Goal: Task Accomplishment & Management: Use online tool/utility

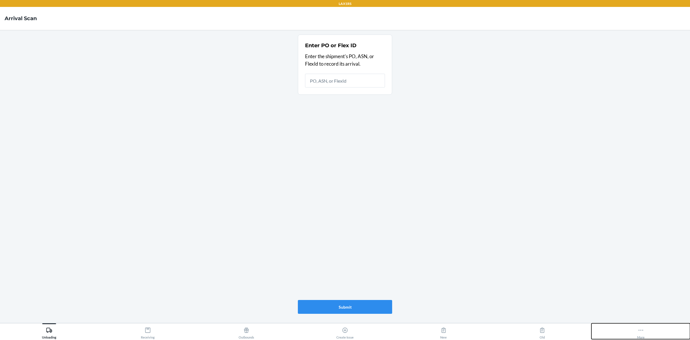
click at [646, 327] on button "More" at bounding box center [640, 331] width 99 height 16
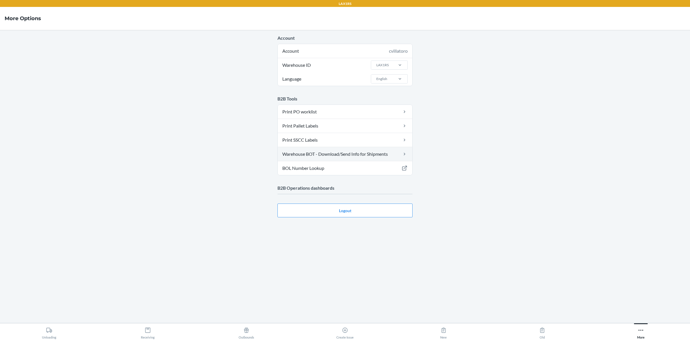
click at [346, 154] on link "Warehouse BOT - Download/Send Info for Shipments" at bounding box center [345, 154] width 135 height 14
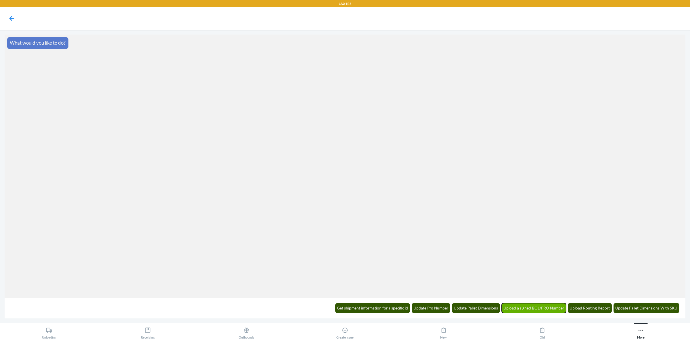
click at [558, 307] on button "Upload a signed BOL/PRO Number" at bounding box center [534, 308] width 65 height 10
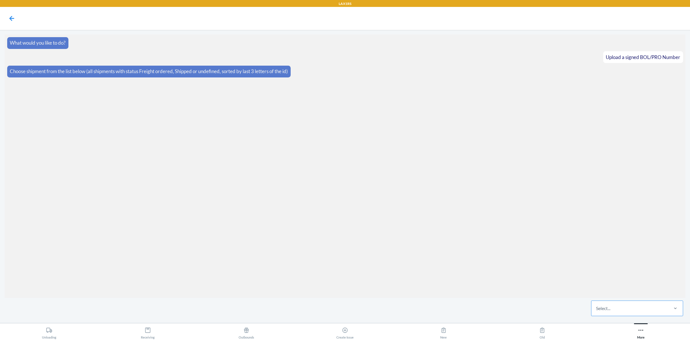
click at [639, 307] on div "Select..." at bounding box center [629, 307] width 76 height 15
click at [597, 307] on input "Select..." at bounding box center [596, 308] width 1 height 7
click at [12, 22] on icon at bounding box center [12, 19] width 10 height 10
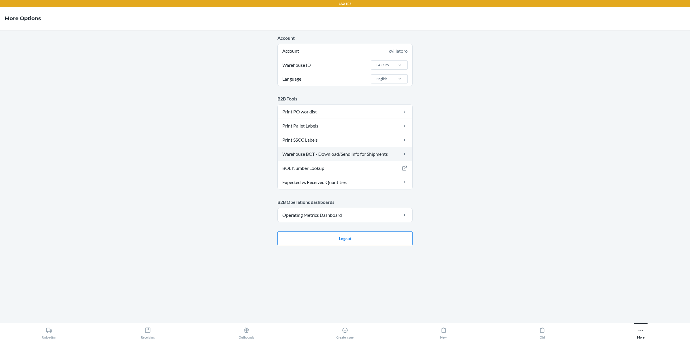
click at [353, 153] on link "Warehouse BOT - Download/Send Info for Shipments" at bounding box center [345, 154] width 135 height 14
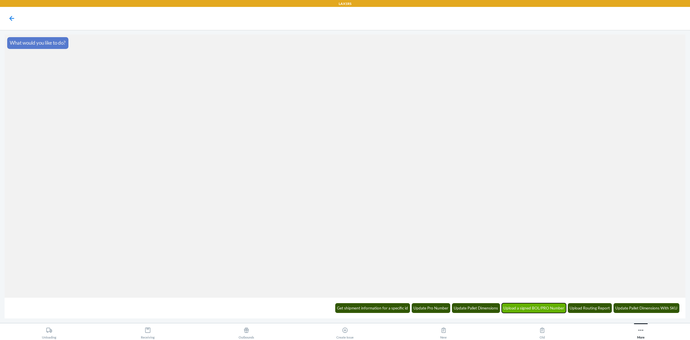
click at [532, 309] on button "Upload a signed BOL/PRO Number" at bounding box center [534, 308] width 65 height 10
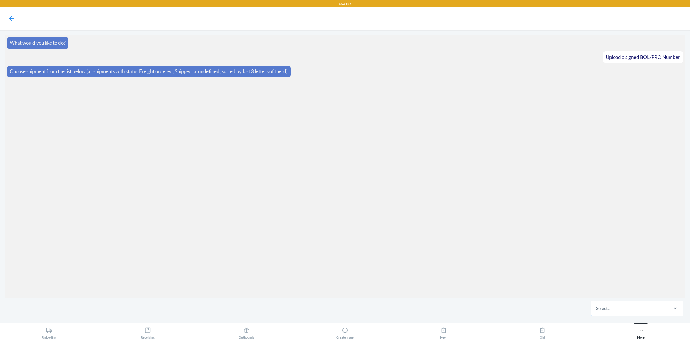
click at [637, 311] on div "Select..." at bounding box center [629, 307] width 76 height 15
click at [597, 311] on input "Select..." at bounding box center [596, 308] width 1 height 7
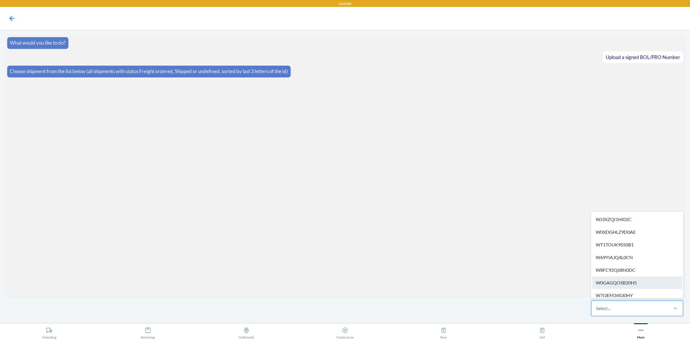
paste input "WA9GIE5KAWSRO"
type input "WA9GIE5KAWSRO"
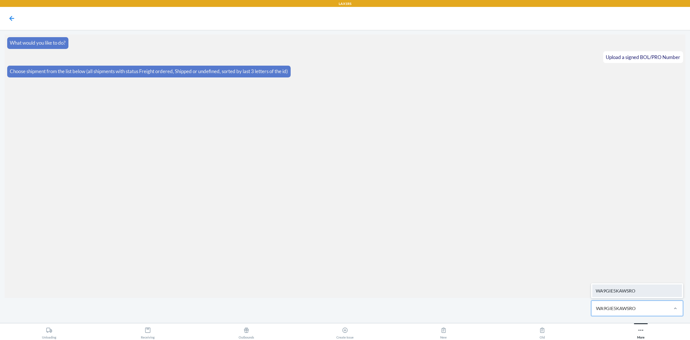
click at [643, 288] on div "WA9GIE5KAWSRO" at bounding box center [637, 290] width 90 height 13
click at [360, 292] on label at bounding box center [345, 296] width 681 height 43
click at [0, 0] on input "file" at bounding box center [0, 0] width 0 height 0
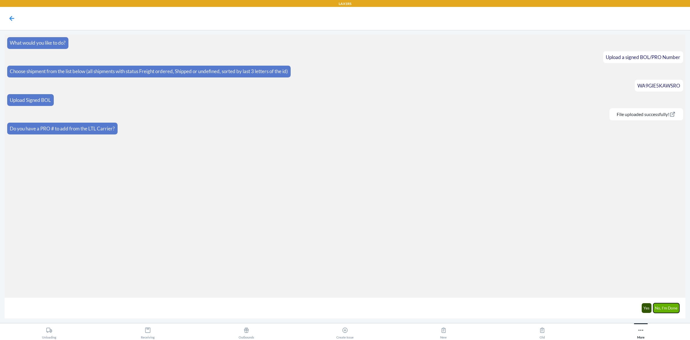
click at [670, 306] on button "No, I'm Done" at bounding box center [666, 308] width 26 height 10
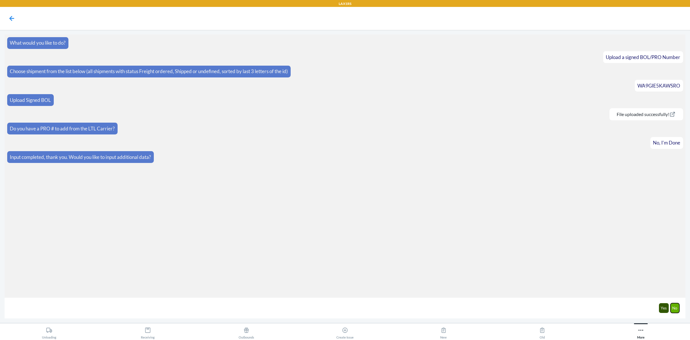
click at [672, 308] on button "No" at bounding box center [675, 308] width 9 height 10
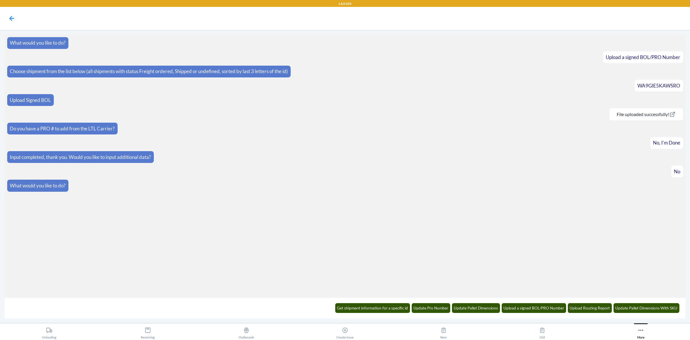
click at [544, 300] on div "Get shipment information for a specific id Update Pro Number Update Pallet Dime…" at bounding box center [507, 308] width 351 height 16
drag, startPoint x: 541, startPoint y: 305, endPoint x: 575, endPoint y: 278, distance: 42.8
click at [540, 303] on button "Upload a signed BOL/PRO Number" at bounding box center [534, 308] width 65 height 10
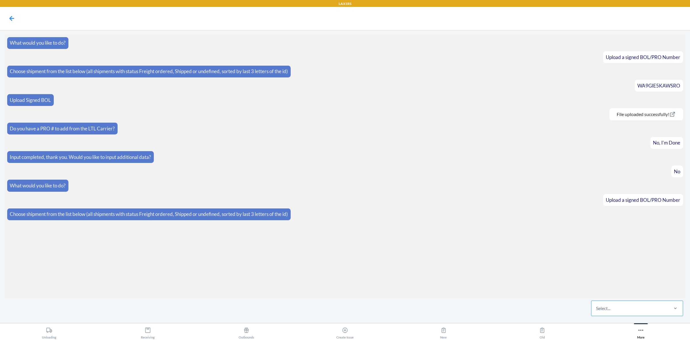
click at [617, 305] on div "Select..." at bounding box center [629, 307] width 76 height 15
click at [597, 305] on input "Select..." at bounding box center [596, 308] width 1 height 7
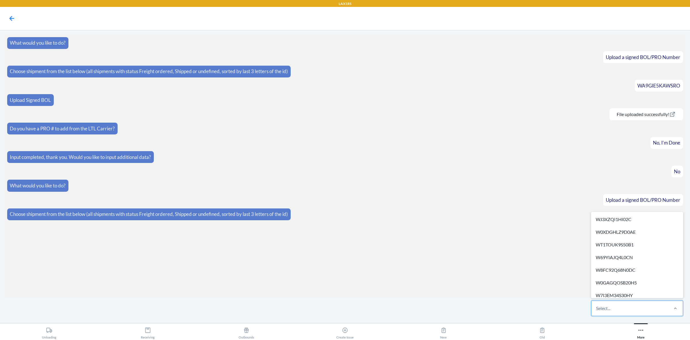
paste input "WFLSN8212ZPHR"
type input "WFLSN8212ZPHR"
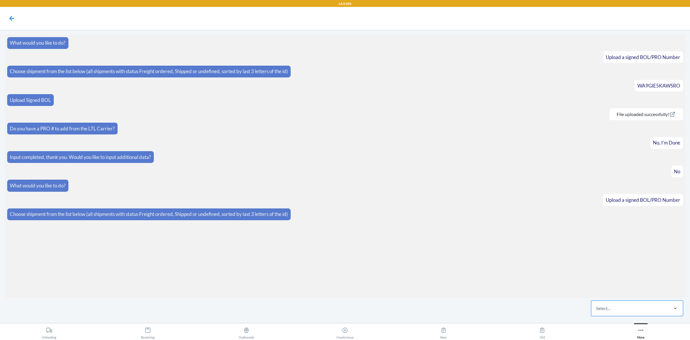
click at [607, 301] on div "Select..." at bounding box center [629, 307] width 76 height 15
click at [597, 305] on input "0 results available. Select is focused ,type to refine list, press Down to open…" at bounding box center [596, 308] width 1 height 7
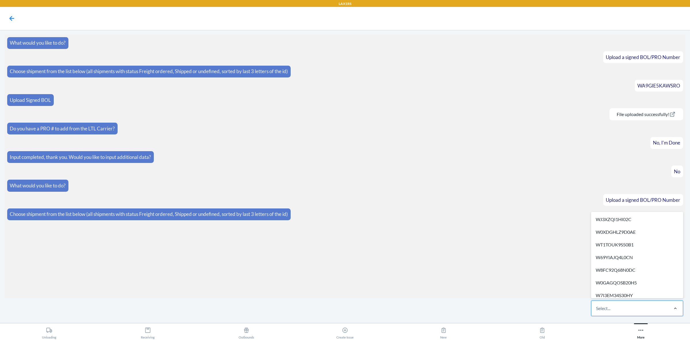
paste input "WWZB4XBJ80L9Q"
type input "WWZB4XBJ80L9Q"
click at [627, 311] on div "Select..." at bounding box center [629, 307] width 76 height 15
click at [597, 311] on input "option WJ3XZQI1HI02C focused, 1 of 520. 520 results available. Use Up and Down …" at bounding box center [596, 308] width 1 height 7
paste input "WQ3VDDN7DPVR6"
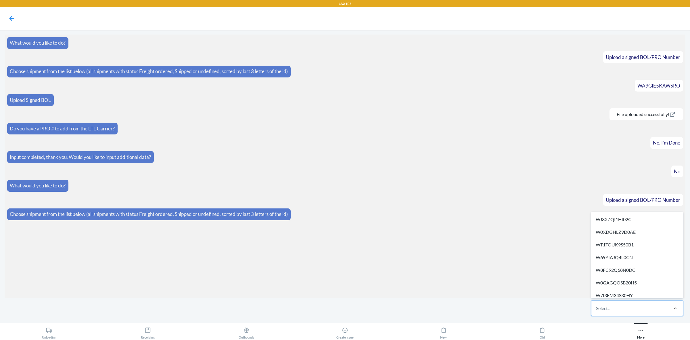
type input "WQ3VDDN7DPVR6"
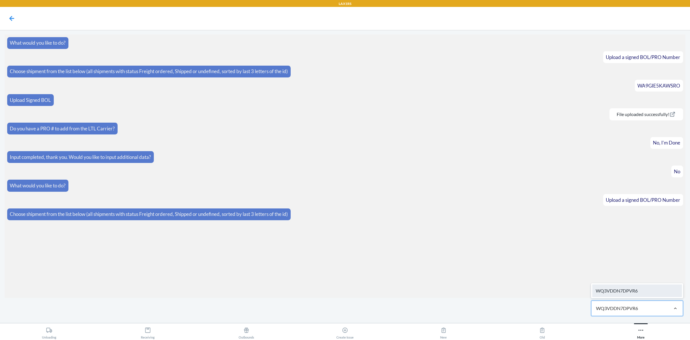
click at [635, 288] on div "WQ3VDDN7DPVR6" at bounding box center [637, 290] width 90 height 13
click at [334, 302] on label at bounding box center [345, 296] width 681 height 43
click at [0, 0] on input "file" at bounding box center [0, 0] width 0 height 0
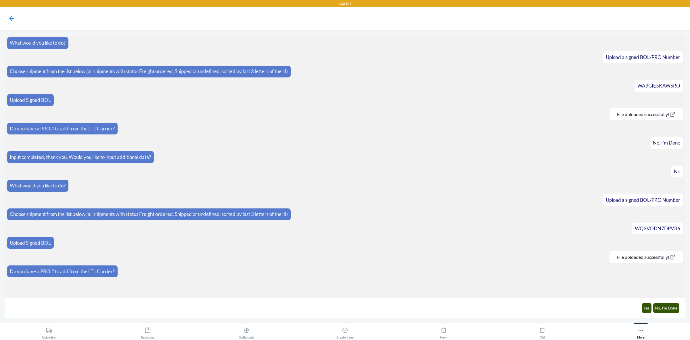
click at [672, 301] on div "Yes No, I'm Done" at bounding box center [660, 308] width 45 height 16
click at [668, 308] on button "No, I'm Done" at bounding box center [666, 308] width 26 height 10
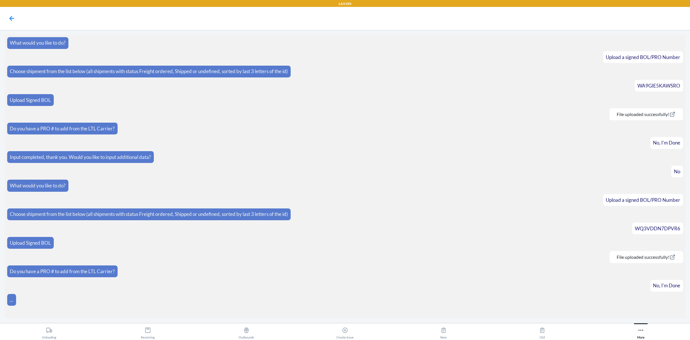
scroll to position [13, 0]
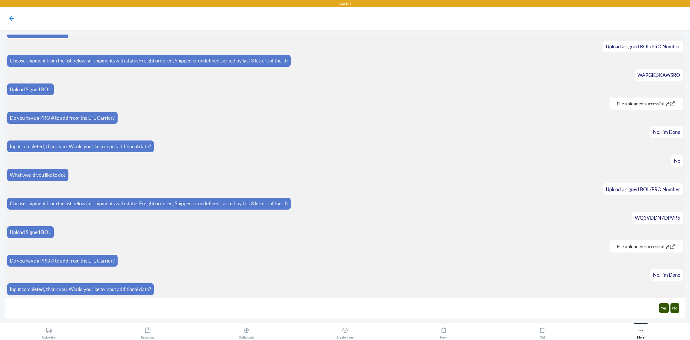
click at [670, 311] on div "Yes No" at bounding box center [669, 308] width 28 height 16
click at [680, 308] on div "Yes No" at bounding box center [669, 308] width 28 height 16
click at [677, 309] on button "No" at bounding box center [675, 308] width 9 height 10
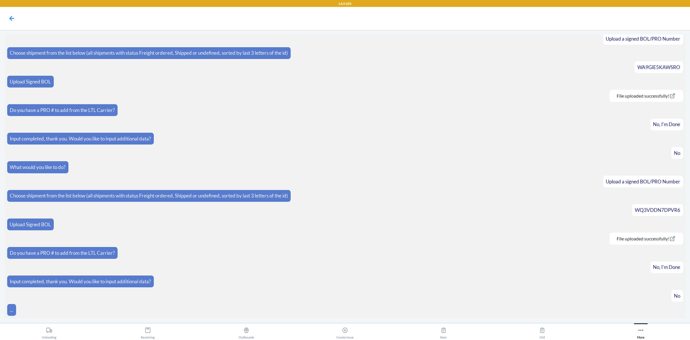
scroll to position [42, 0]
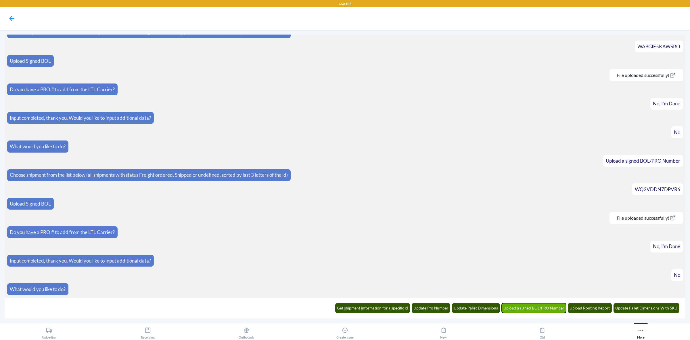
click at [542, 310] on button "Upload a signed BOL/PRO Number" at bounding box center [534, 308] width 65 height 10
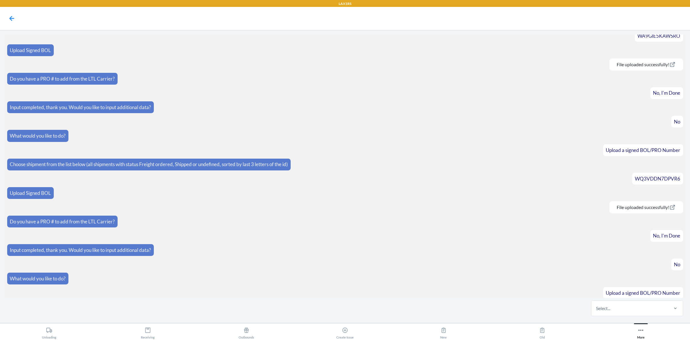
scroll to position [70, 0]
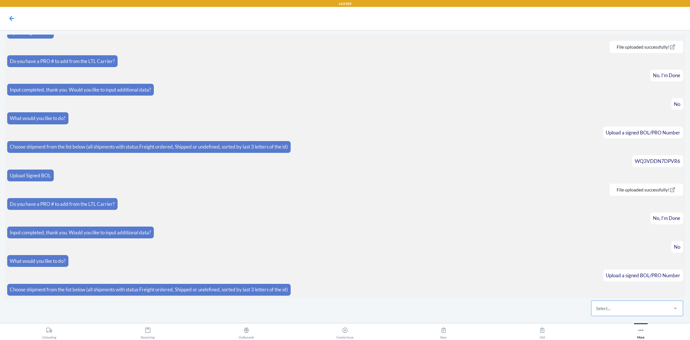
click at [652, 308] on div "Select..." at bounding box center [629, 307] width 76 height 15
click at [597, 308] on input "Select..." at bounding box center [596, 308] width 1 height 7
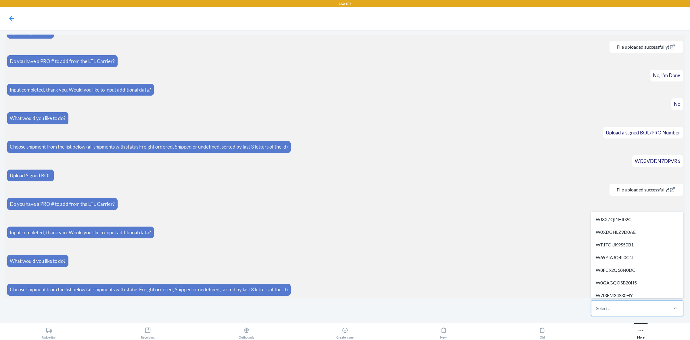
paste input "W69PA8UBX4W7C"
type input "W69PA8UBX4W7C"
click at [614, 306] on div "Select..." at bounding box center [629, 307] width 76 height 15
click at [597, 306] on input "option WJ3XZQI1HI02C focused, 1 of 522. 522 results available. Use Up and Down …" at bounding box center [596, 308] width 1 height 7
paste input "W6Y3QK1SAP00C"
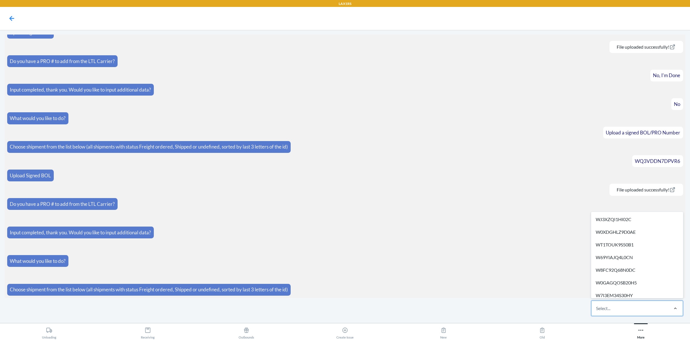
type input "W6Y3QK1SAP00C"
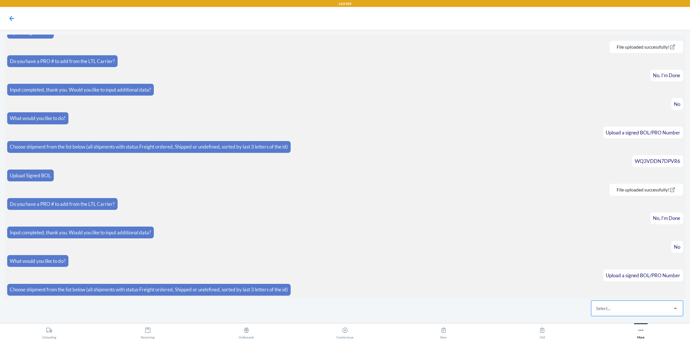
click at [670, 304] on div at bounding box center [675, 307] width 15 height 15
click at [597, 305] on input "0 results available. Select is focused ,type to refine list, press Down to open…" at bounding box center [596, 308] width 1 height 7
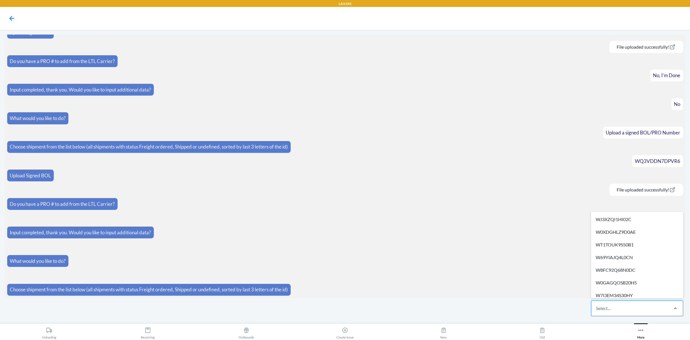
click at [654, 310] on div "Select..." at bounding box center [629, 307] width 76 height 15
click at [597, 310] on input "option WJ3XZQI1HI02C focused, 1 of 522. 522 results available. Use Up and Down …" at bounding box center [596, 308] width 1 height 7
paste input "WB8LWRVBOR651"
type input "WB8LWRVBOR651"
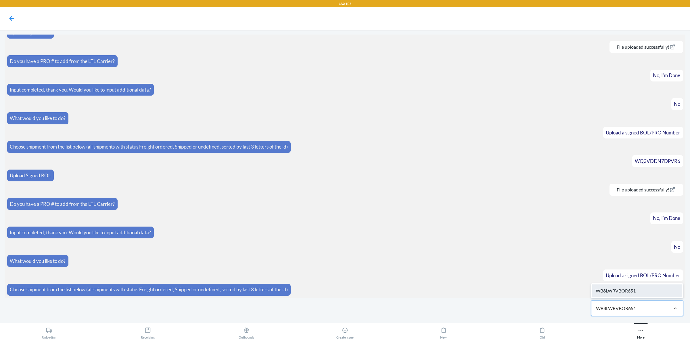
click at [651, 287] on div "WB8LWRVBOR651" at bounding box center [637, 290] width 90 height 13
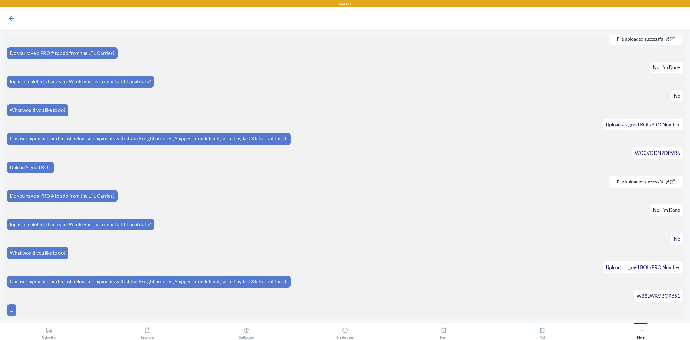
scroll to position [122, 0]
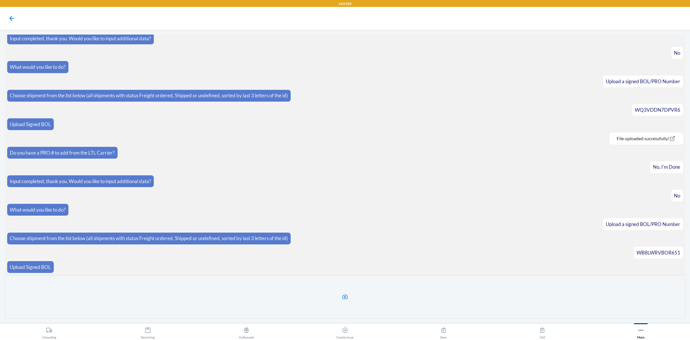
click at [346, 301] on label at bounding box center [345, 296] width 681 height 43
click at [0, 0] on input "file" at bounding box center [0, 0] width 0 height 0
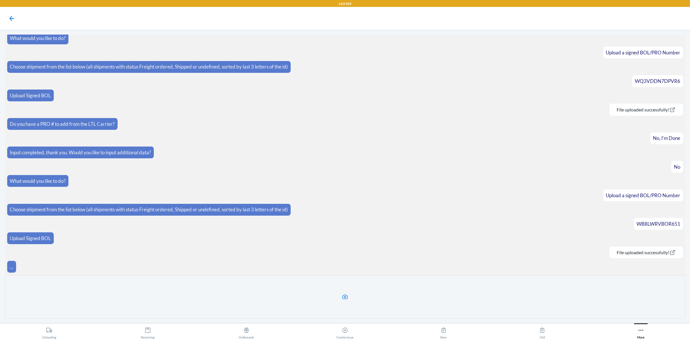
scroll to position [128, 0]
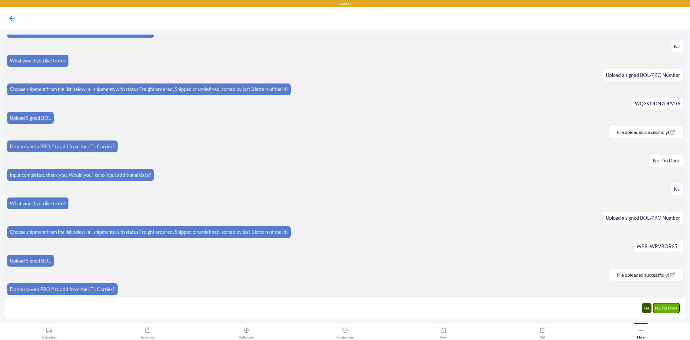
click at [665, 310] on button "No, I'm Done" at bounding box center [666, 308] width 26 height 10
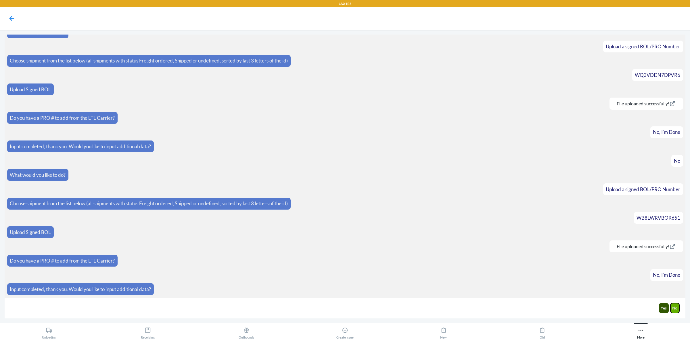
click at [674, 307] on button "No" at bounding box center [675, 308] width 9 height 10
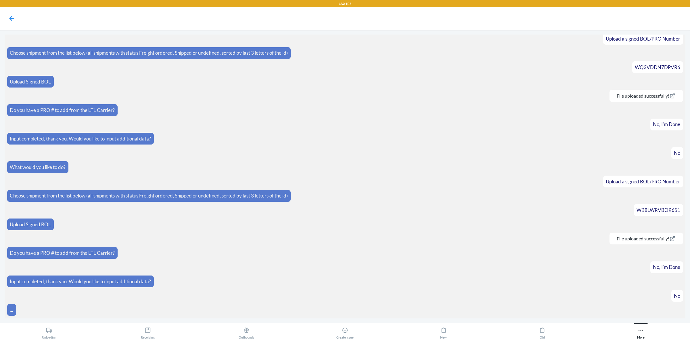
scroll to position [186, 0]
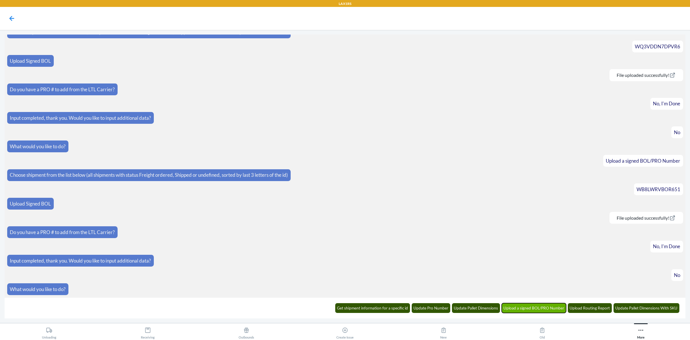
click at [534, 308] on button "Upload a signed BOL/PRO Number" at bounding box center [534, 308] width 65 height 10
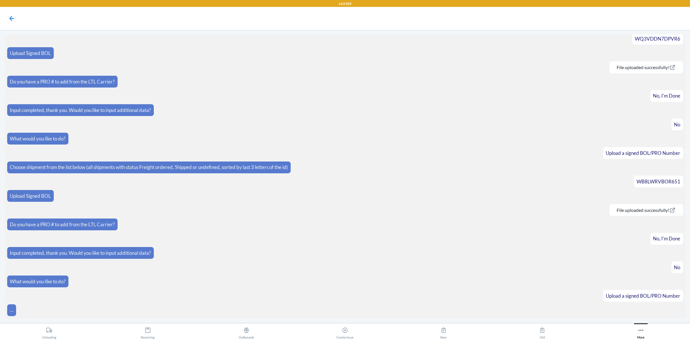
scroll to position [215, 0]
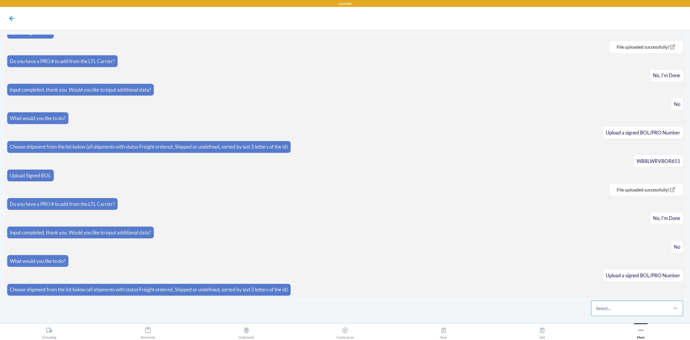
click at [623, 313] on div "Select..." at bounding box center [629, 307] width 76 height 15
click at [597, 311] on input "Select..." at bounding box center [596, 308] width 1 height 7
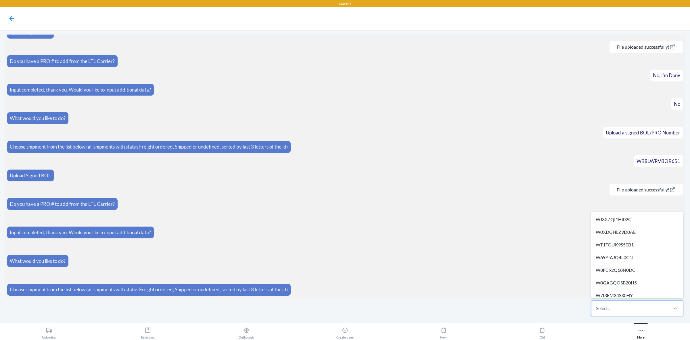
paste input "WY5LEDGXGHKQL"
type input "WY5LEDGXGHKQL"
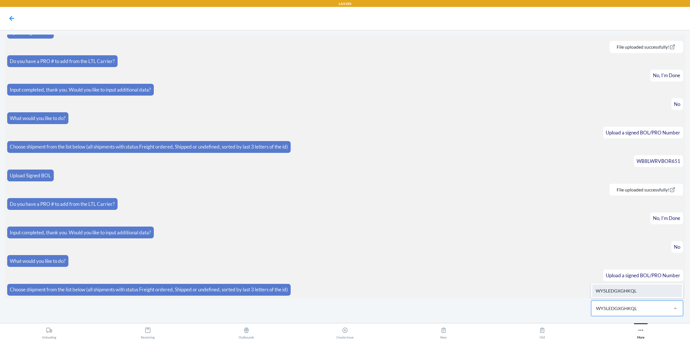
click at [634, 290] on div "WY5LEDGXGHKQL" at bounding box center [637, 290] width 90 height 13
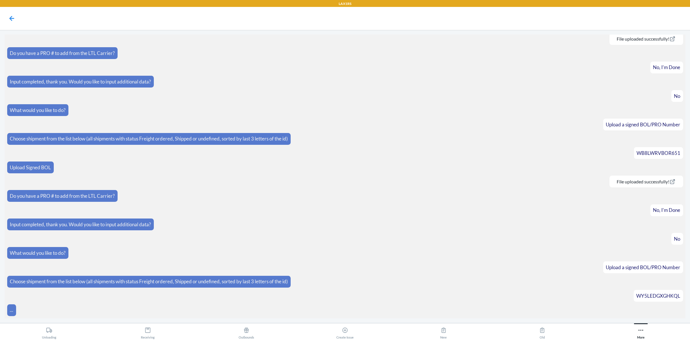
scroll to position [266, 0]
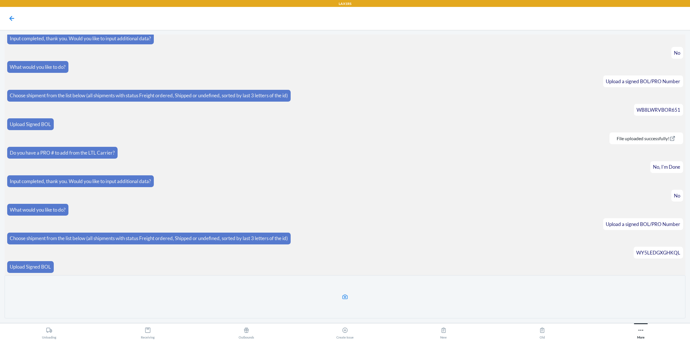
click at [401, 288] on label at bounding box center [345, 296] width 681 height 43
click at [0, 0] on input "file" at bounding box center [0, 0] width 0 height 0
click at [358, 293] on label at bounding box center [345, 296] width 681 height 43
click at [0, 0] on input "file" at bounding box center [0, 0] width 0 height 0
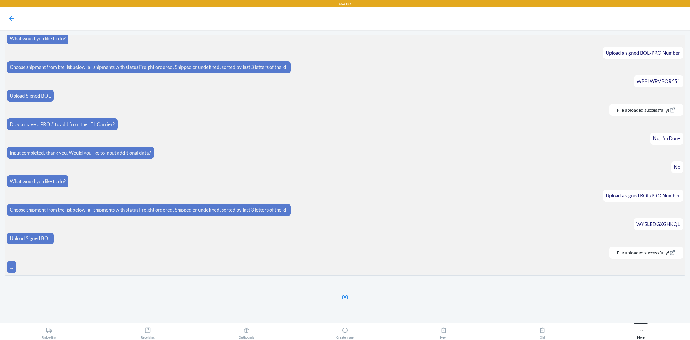
scroll to position [272, 0]
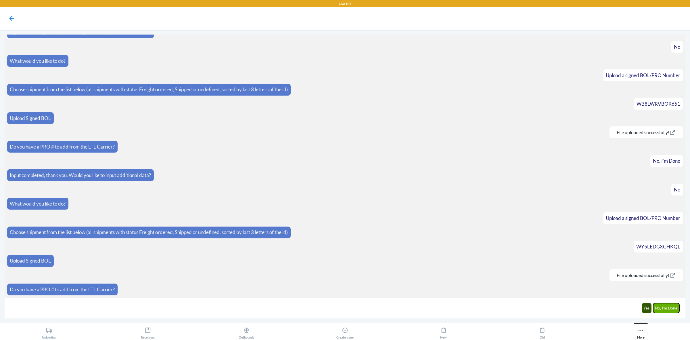
click at [667, 310] on button "No, I'm Done" at bounding box center [666, 308] width 26 height 10
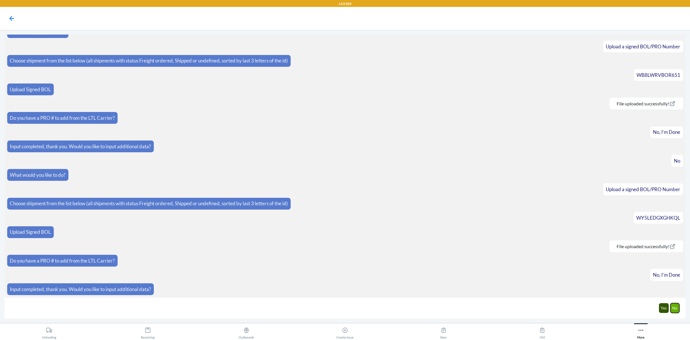
click at [673, 309] on button "No" at bounding box center [675, 308] width 9 height 10
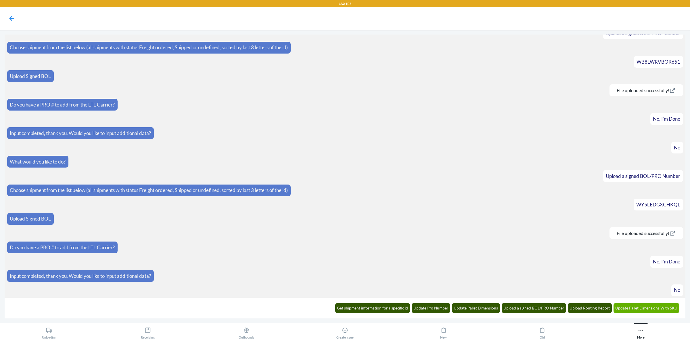
scroll to position [330, 0]
